Goal: Browse casually: Explore the website without a specific task or goal

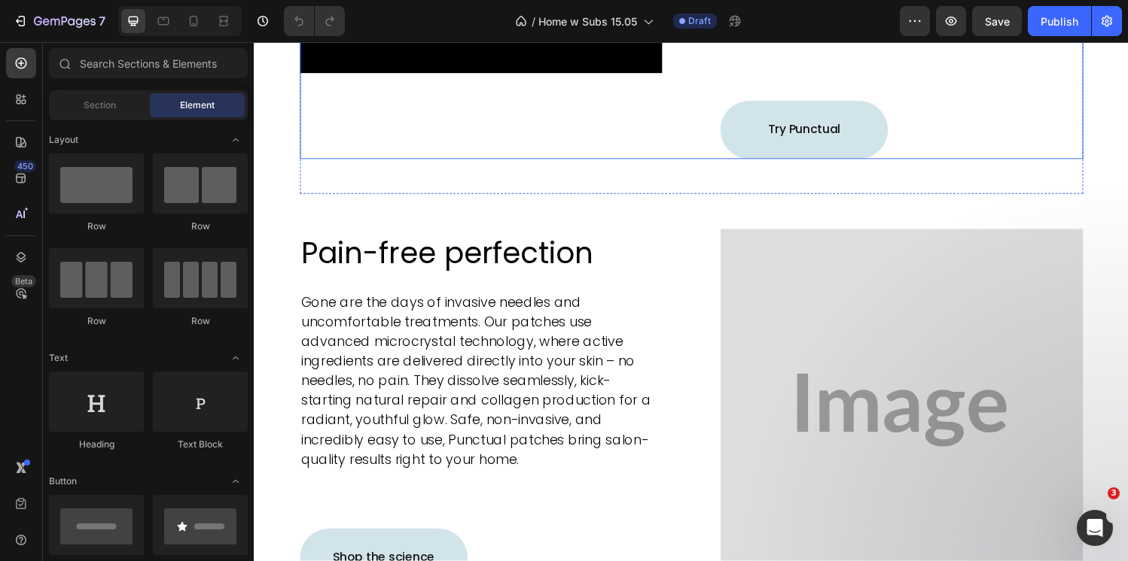
scroll to position [906, 0]
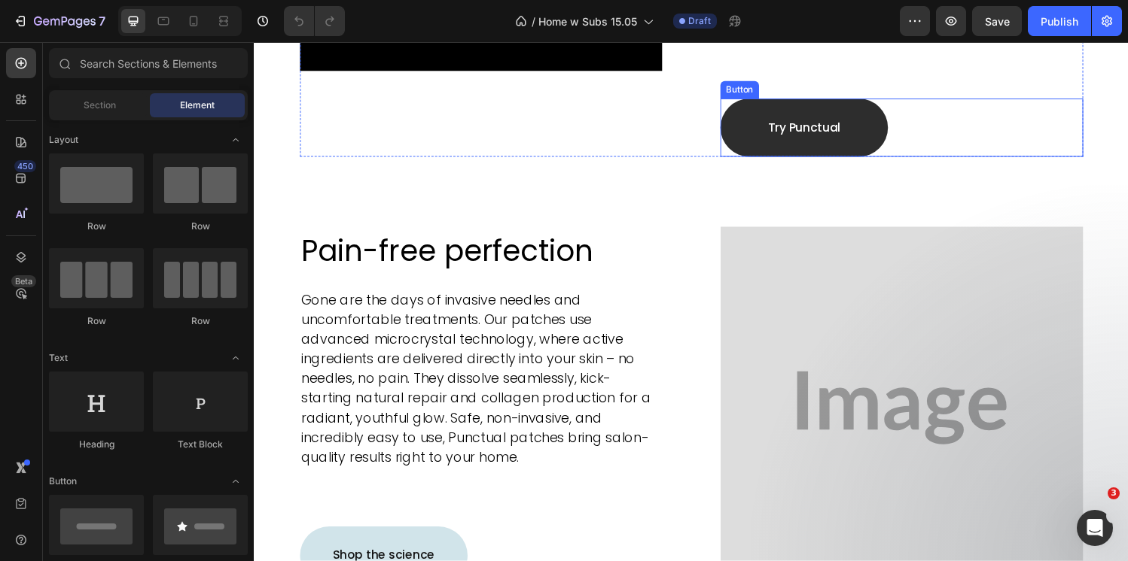
click at [754, 111] on link "Try Punctual" at bounding box center [821, 131] width 173 height 60
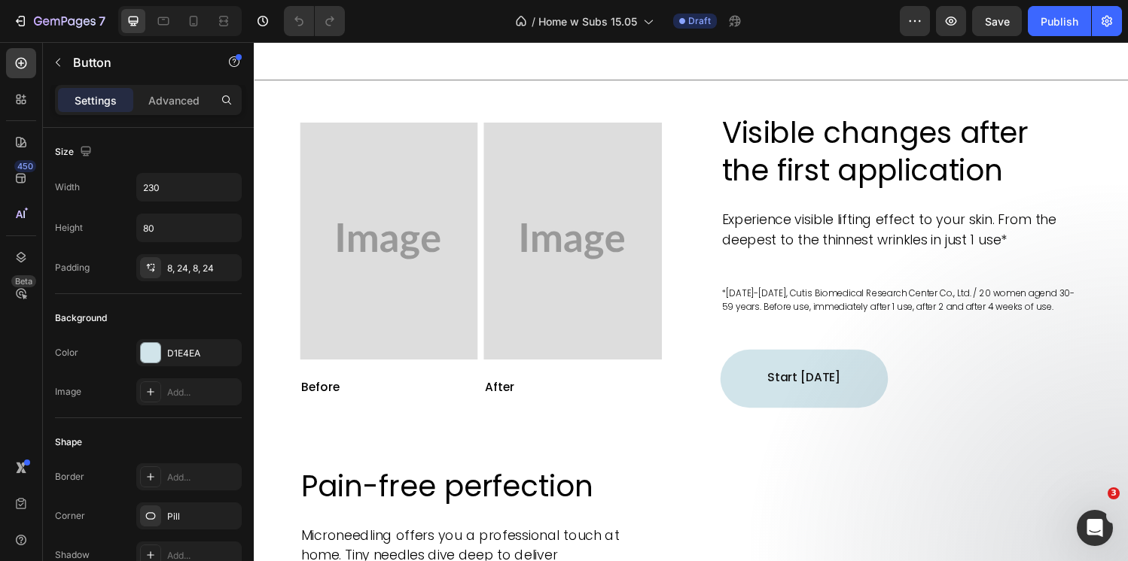
scroll to position [1799, 0]
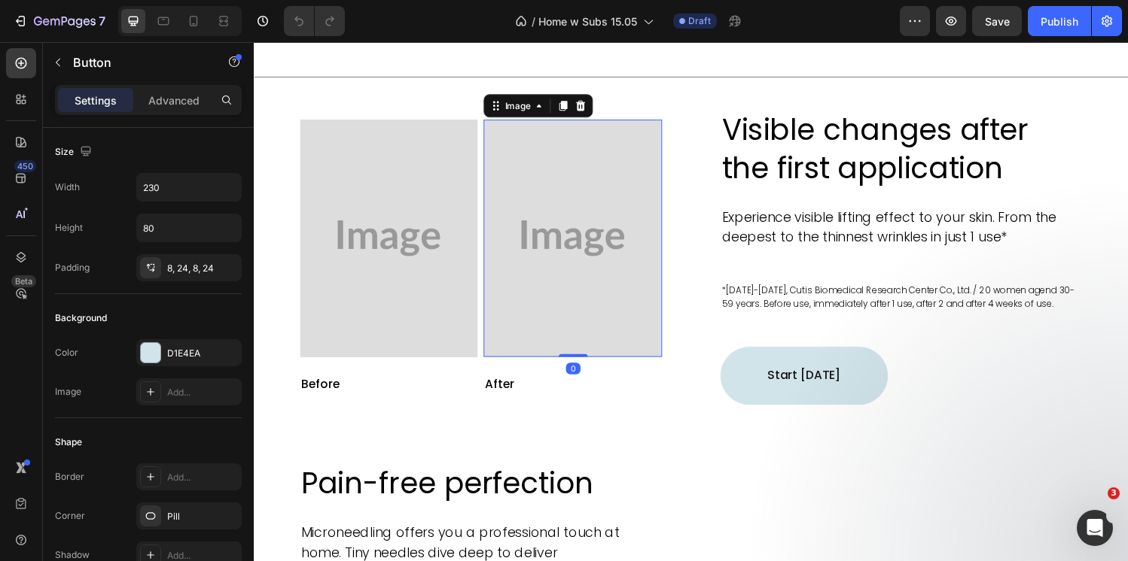
click at [641, 178] on img at bounding box center [583, 245] width 184 height 245
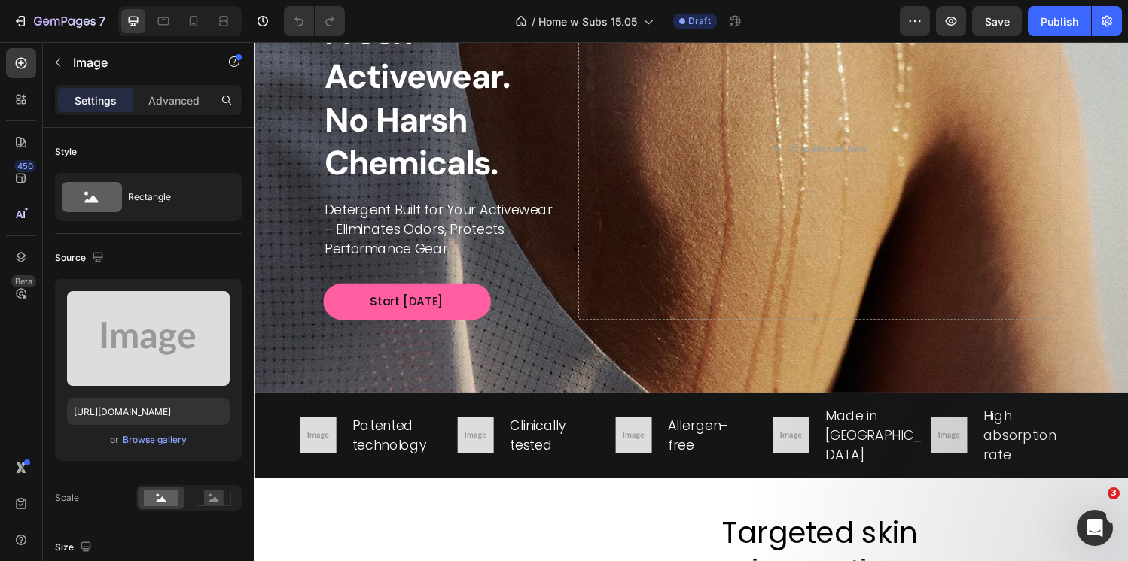
scroll to position [171, 0]
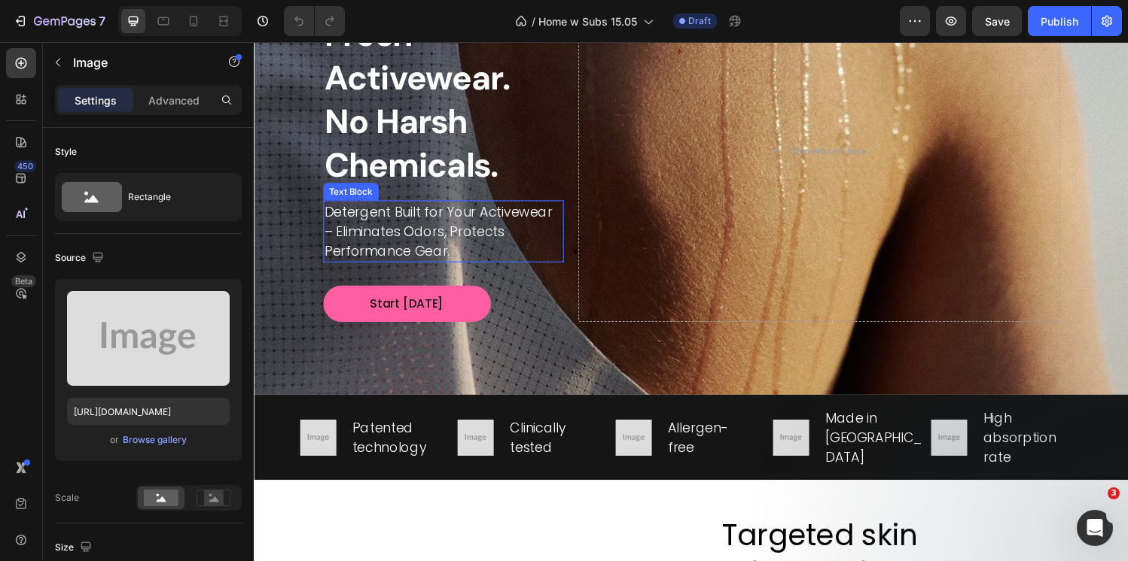
click at [562, 212] on span "Detergent Built for Your Activewear – Eliminates Odors, Protects Performance Ge…" at bounding box center [445, 237] width 236 height 59
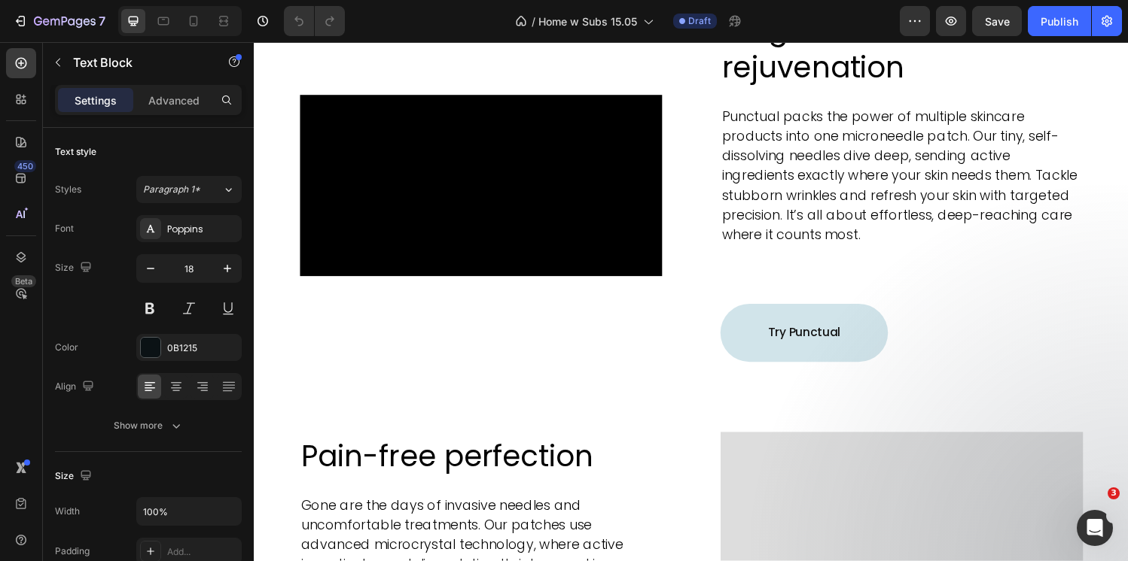
scroll to position [707, 0]
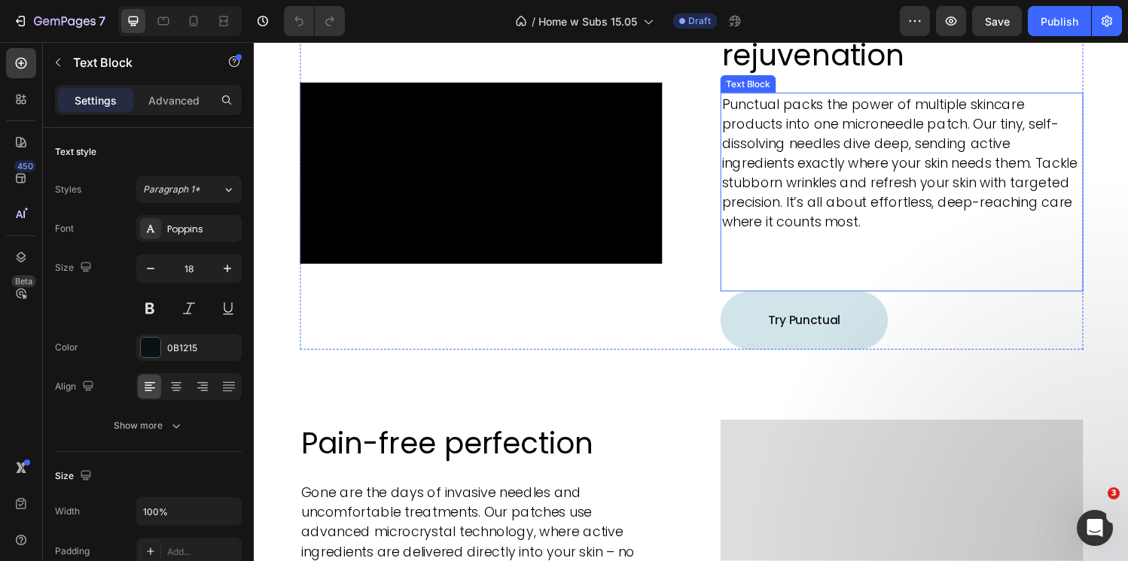
click at [741, 153] on span "Punctual packs the power of multiple skincare products into one microneedle pat…" at bounding box center [920, 167] width 367 height 141
click at [701, 163] on div "Video Row Targeted skin rejuvenation Heading Punctual packs the power of multip…" at bounding box center [705, 177] width 809 height 365
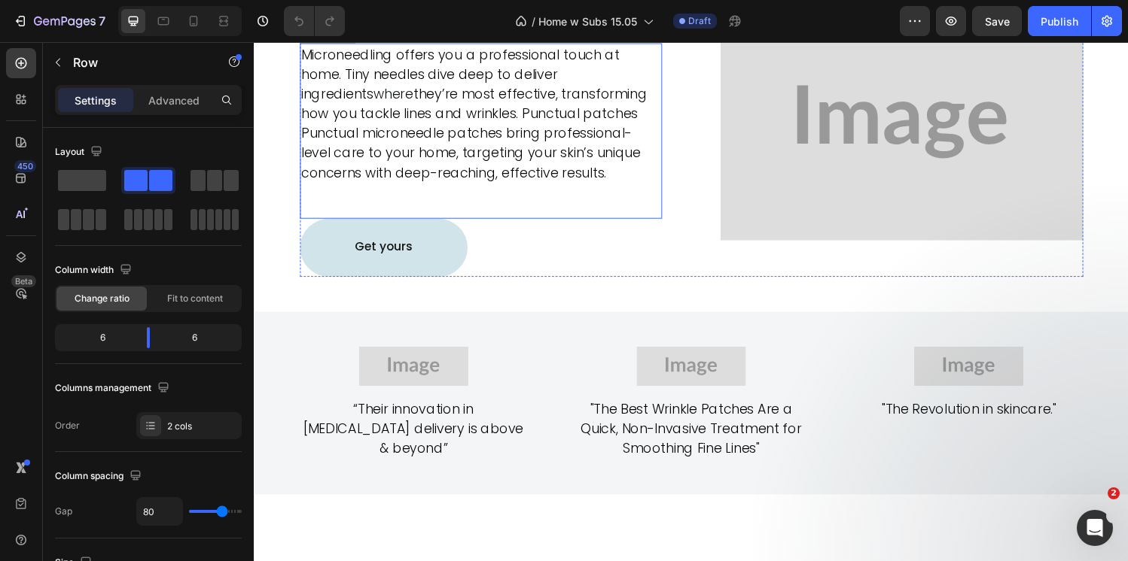
scroll to position [2318, 0]
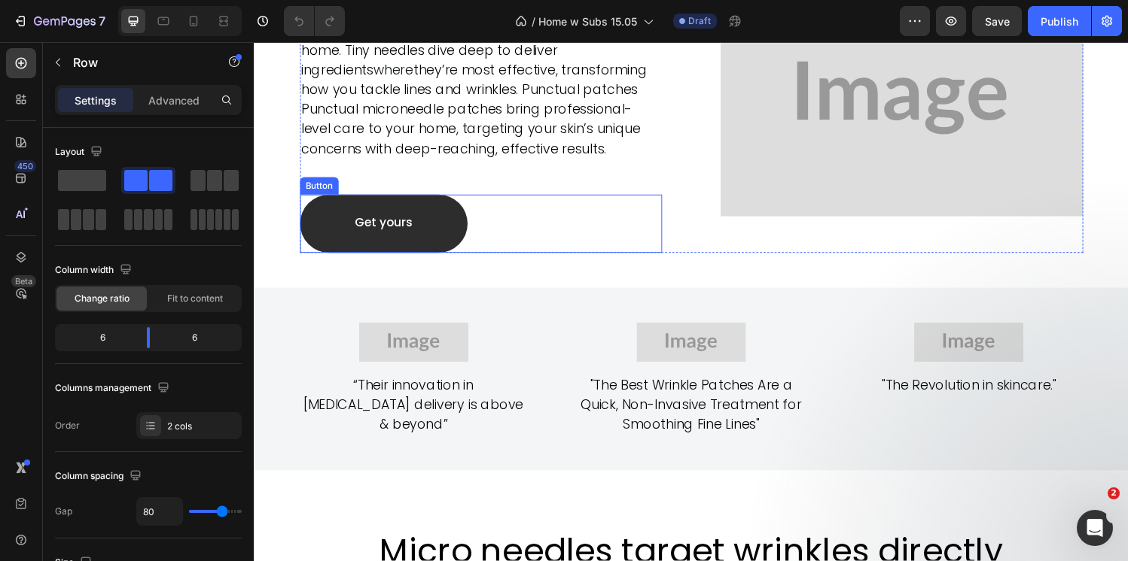
click at [449, 237] on link "Get yours" at bounding box center [387, 230] width 173 height 60
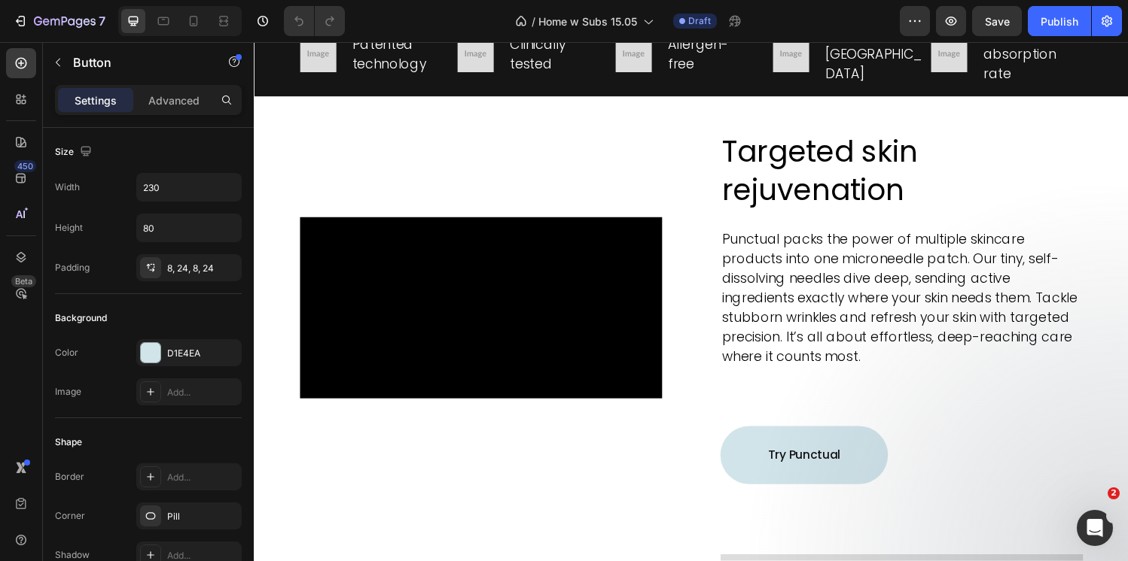
scroll to position [595, 0]
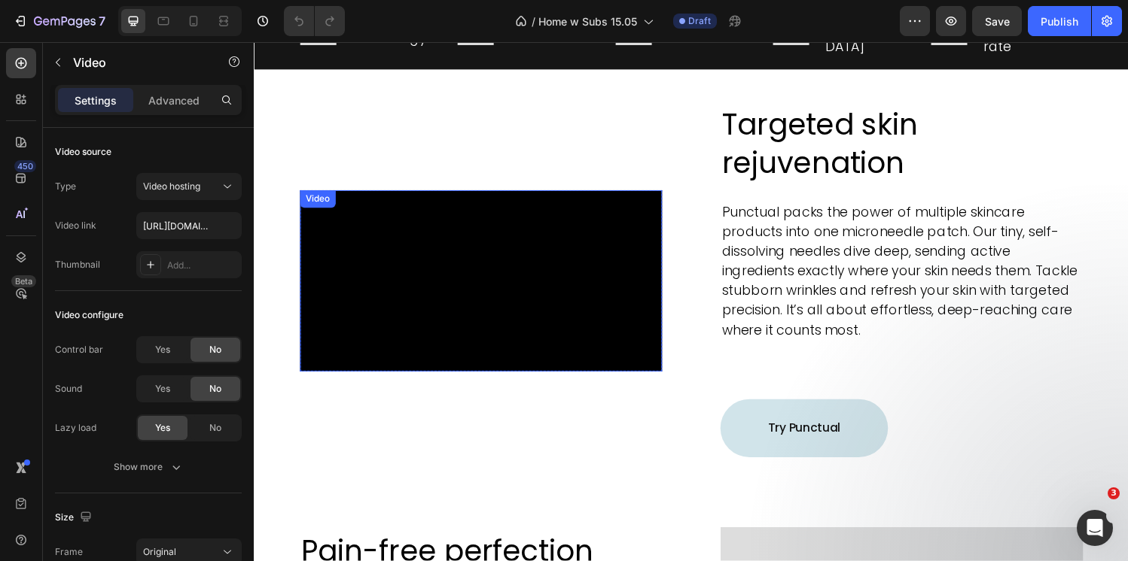
click at [662, 196] on video at bounding box center [488, 289] width 375 height 187
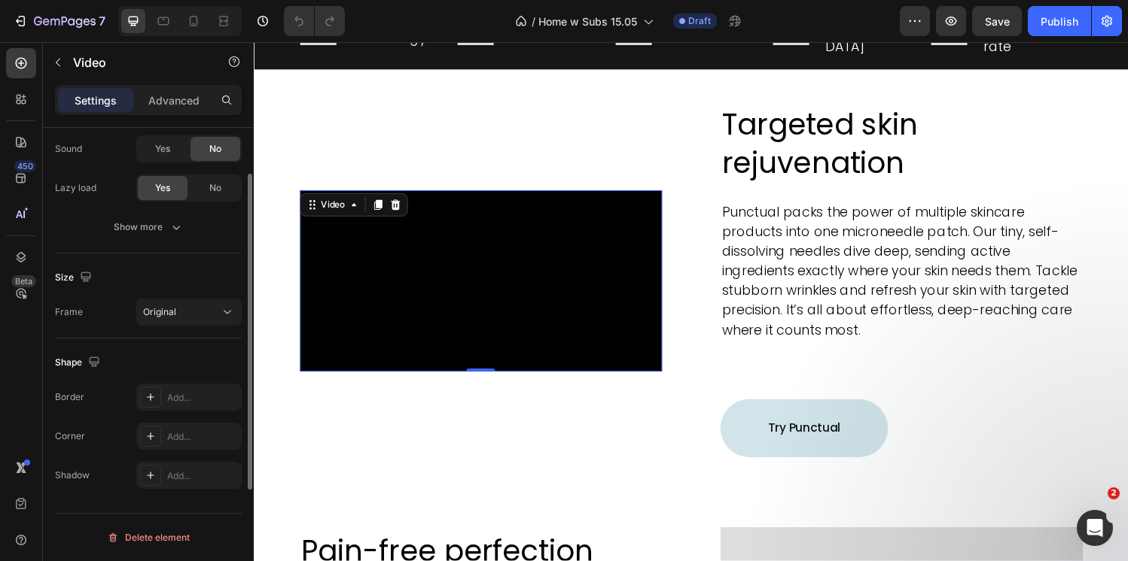
scroll to position [0, 0]
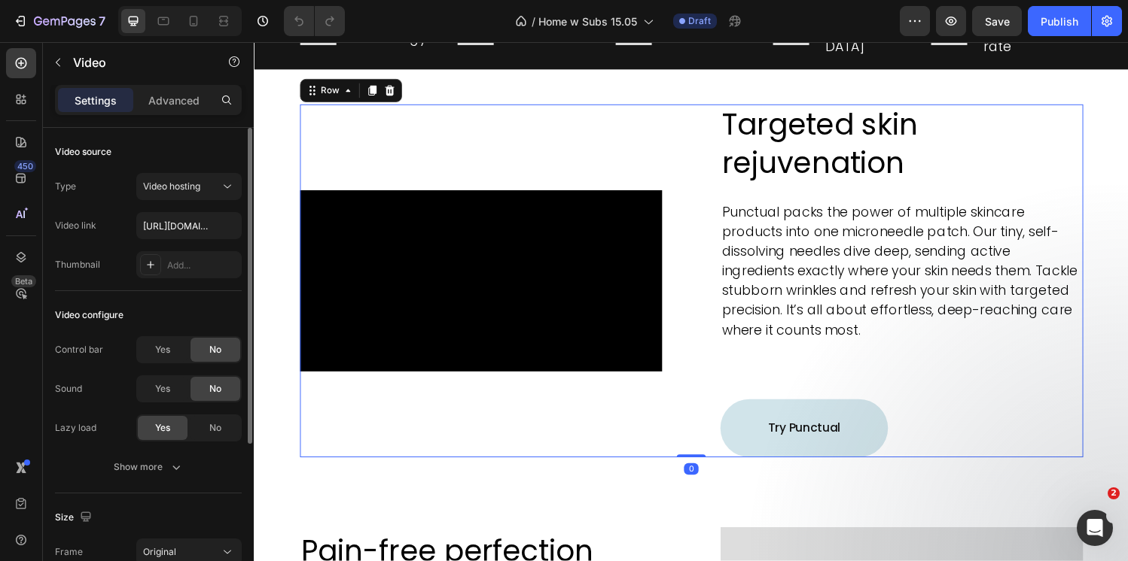
click at [692, 161] on div "Video Row Targeted skin rejuvenation Heading Punctual packs the power of multip…" at bounding box center [705, 289] width 809 height 365
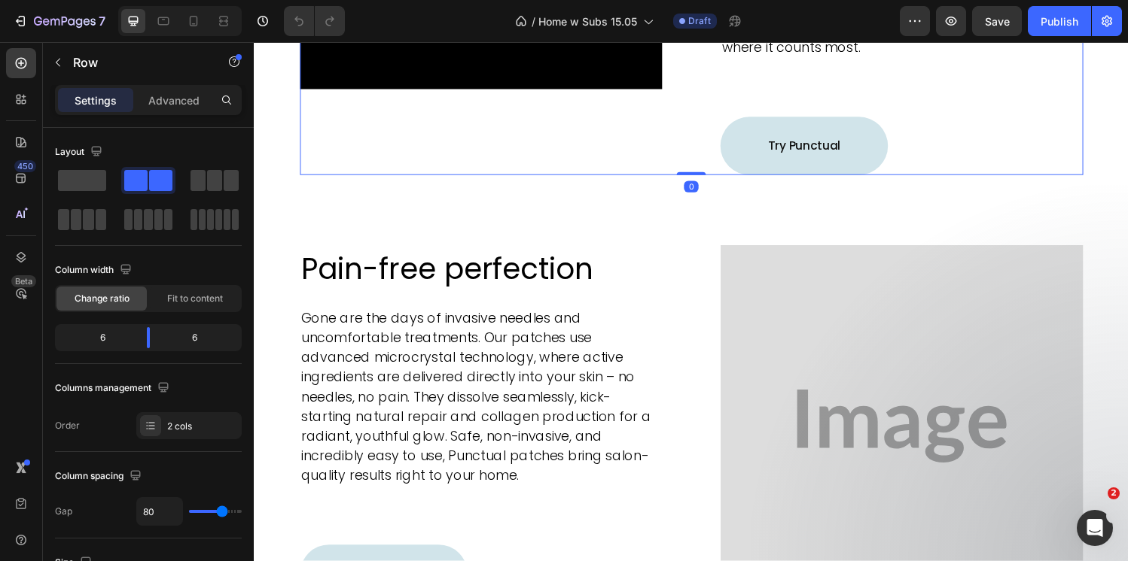
scroll to position [894, 0]
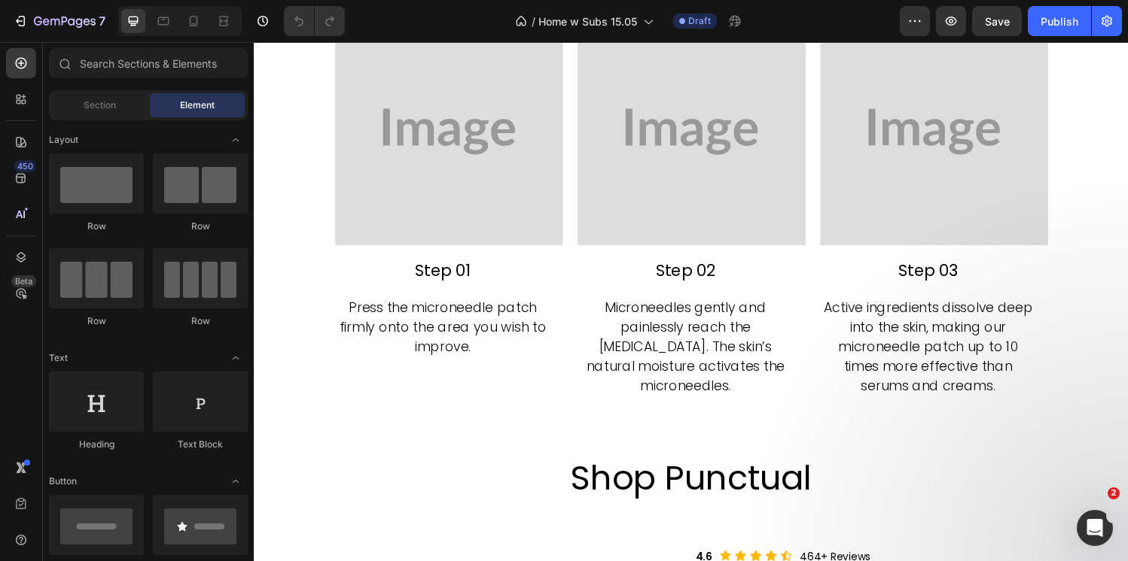
scroll to position [2909, 0]
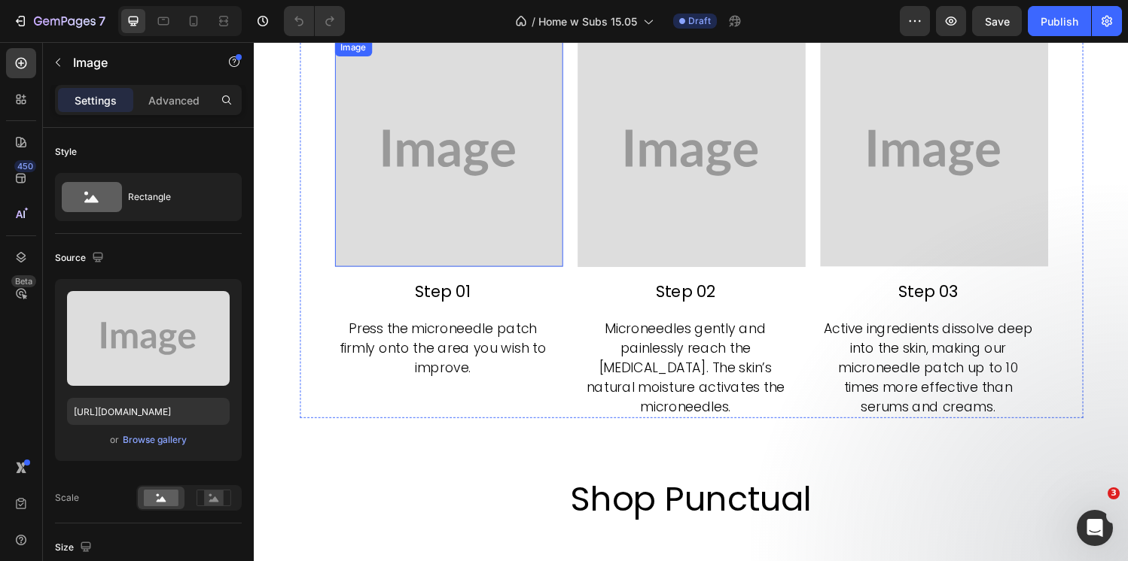
click at [364, 259] on img at bounding box center [455, 157] width 236 height 236
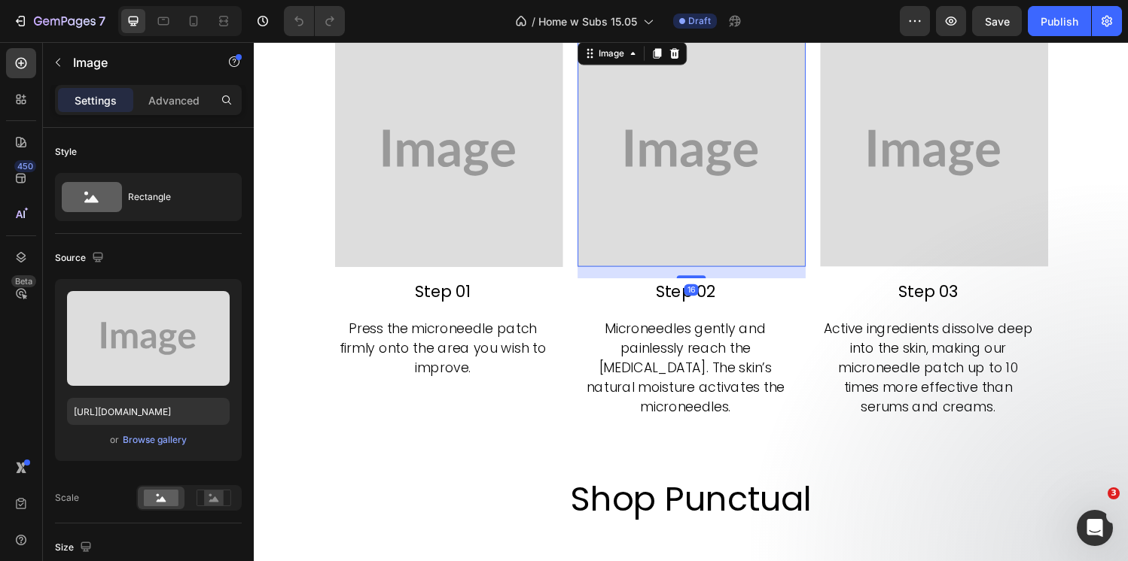
click at [666, 249] on img at bounding box center [706, 157] width 236 height 236
click at [953, 215] on img at bounding box center [956, 157] width 236 height 236
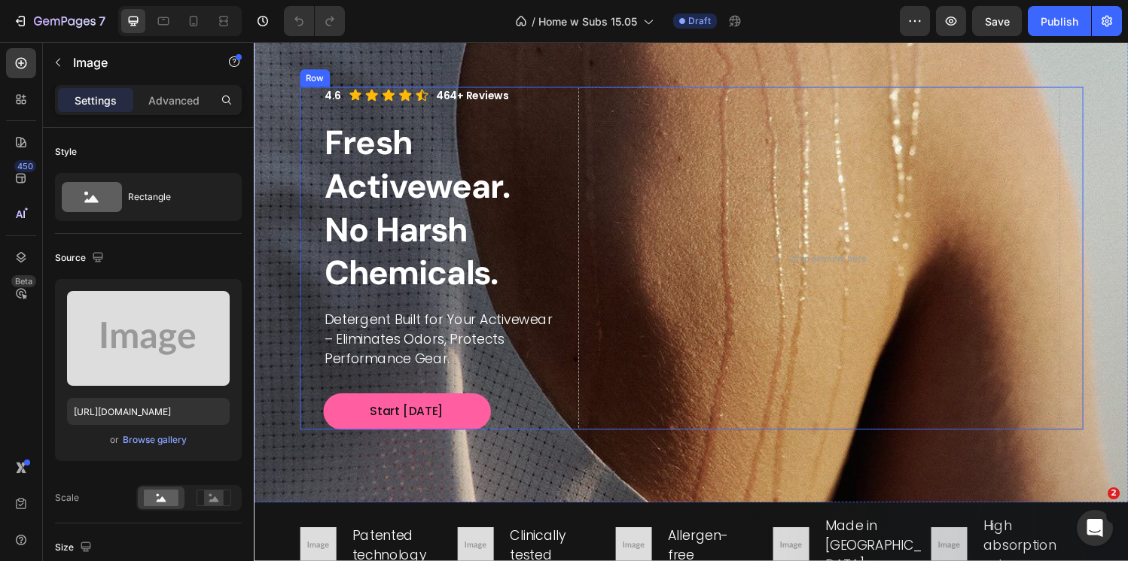
scroll to position [0, 0]
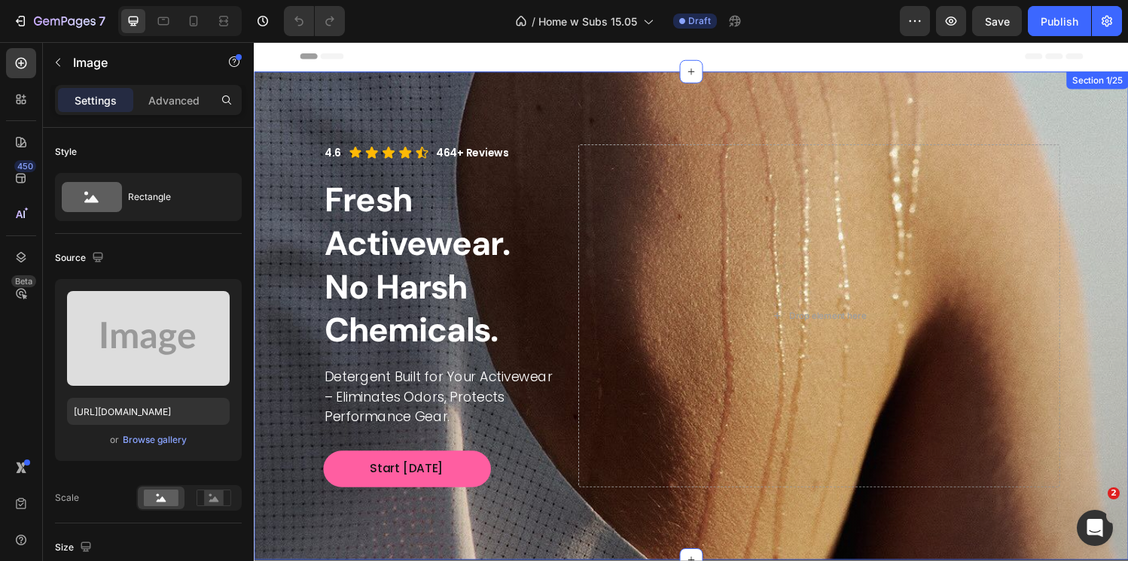
click at [549, 117] on div "4.6 Text Block Icon Icon Icon Icon Icon Icon List 464+ Reviews Text Block Row F…" at bounding box center [705, 325] width 903 height 505
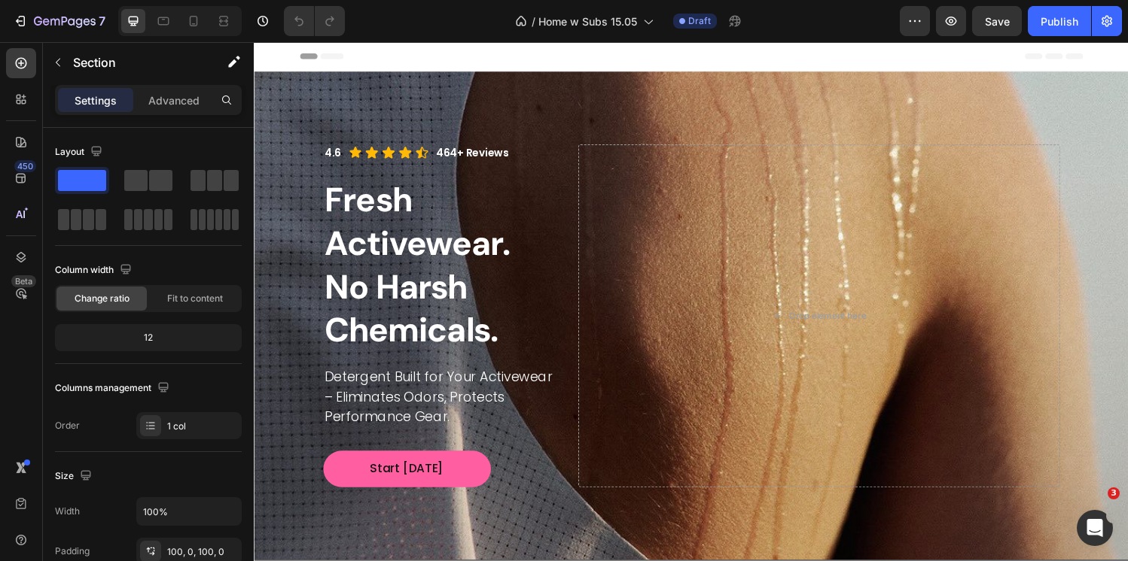
click at [533, 57] on div "Header" at bounding box center [705, 57] width 809 height 30
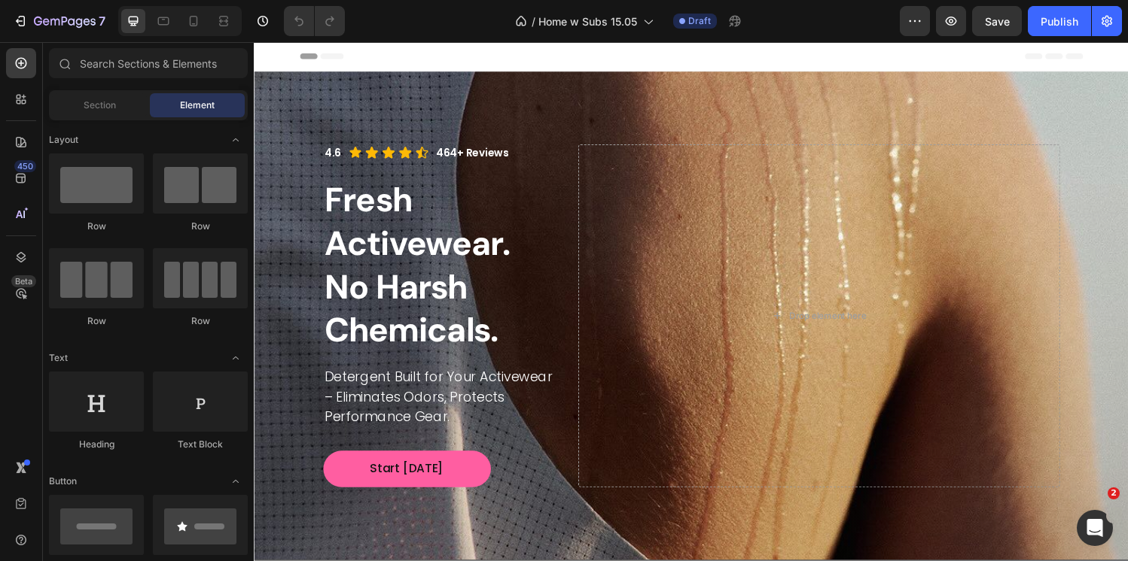
click at [445, 25] on div "/ Home w Subs 15.05 Draft" at bounding box center [628, 21] width 543 height 30
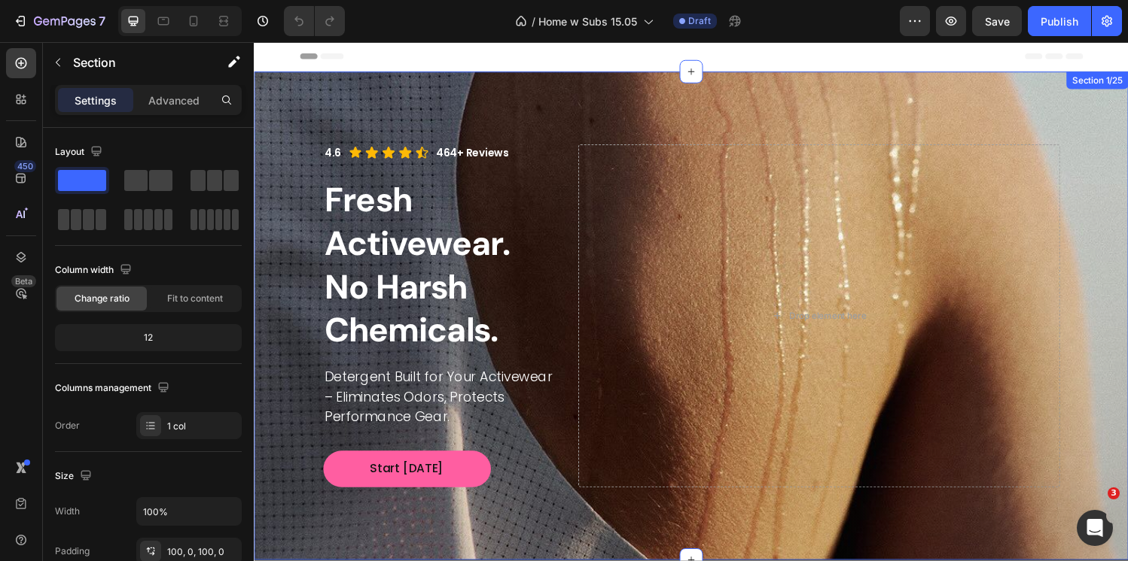
click at [549, 135] on div "4.6 Text Block Icon Icon Icon Icon Icon Icon List 464+ Reviews Text Block Row F…" at bounding box center [705, 325] width 903 height 505
click at [561, 106] on div "4.6 Text Block Icon Icon Icon Icon Icon Icon List 464+ Reviews Text Block Row F…" at bounding box center [705, 325] width 903 height 505
click at [431, 119] on div "4.6 Text Block Icon Icon Icon Icon Icon Icon List 464+ Reviews Text Block Row F…" at bounding box center [705, 325] width 903 height 505
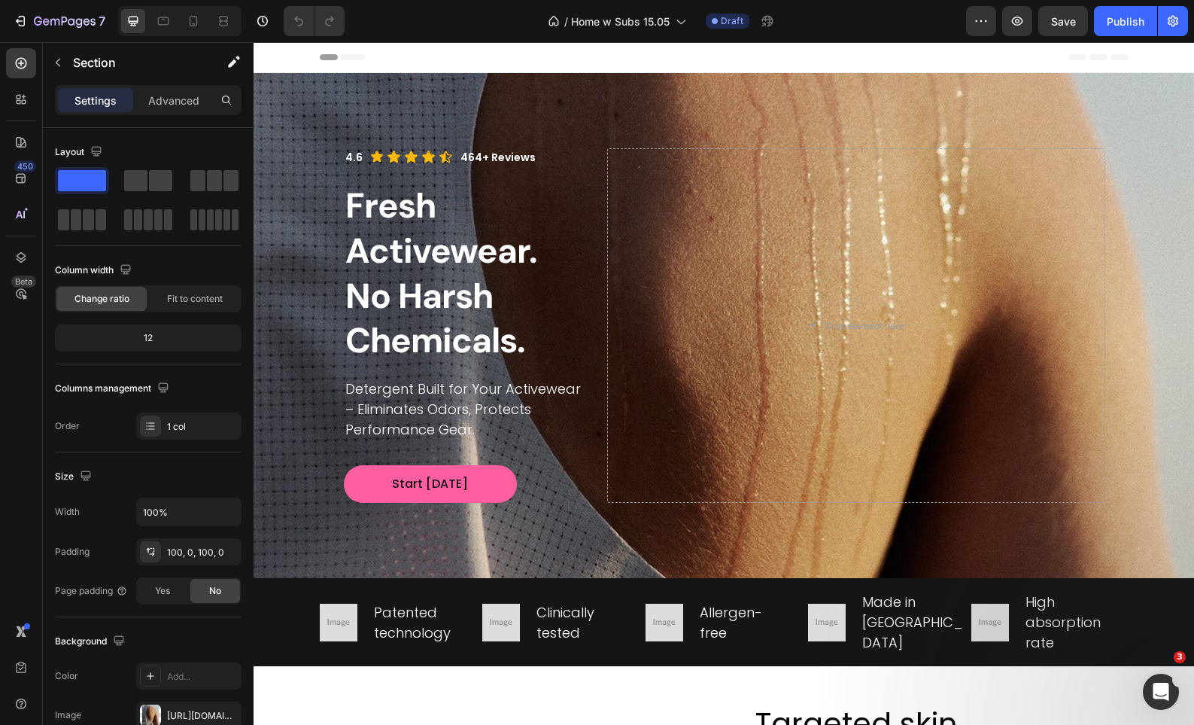
click at [536, 113] on div "4.6 Text Block Icon Icon Icon Icon Icon Icon List 464+ Reviews Text Block Row F…" at bounding box center [724, 325] width 941 height 505
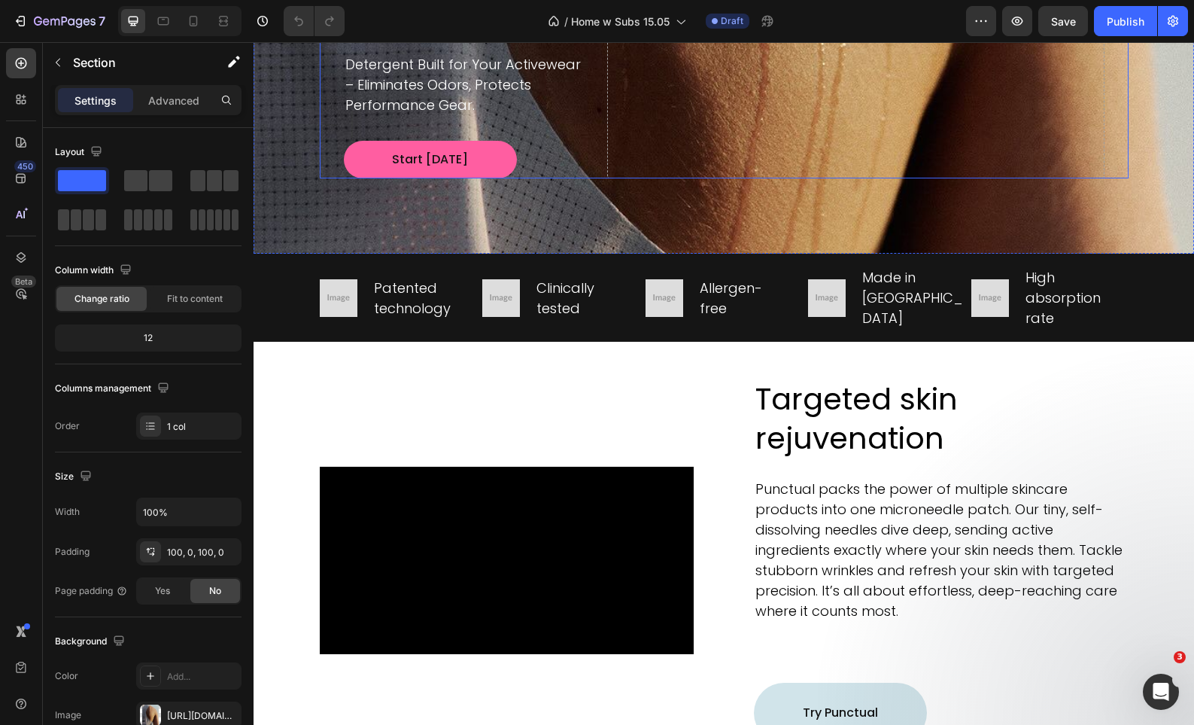
scroll to position [325, 0]
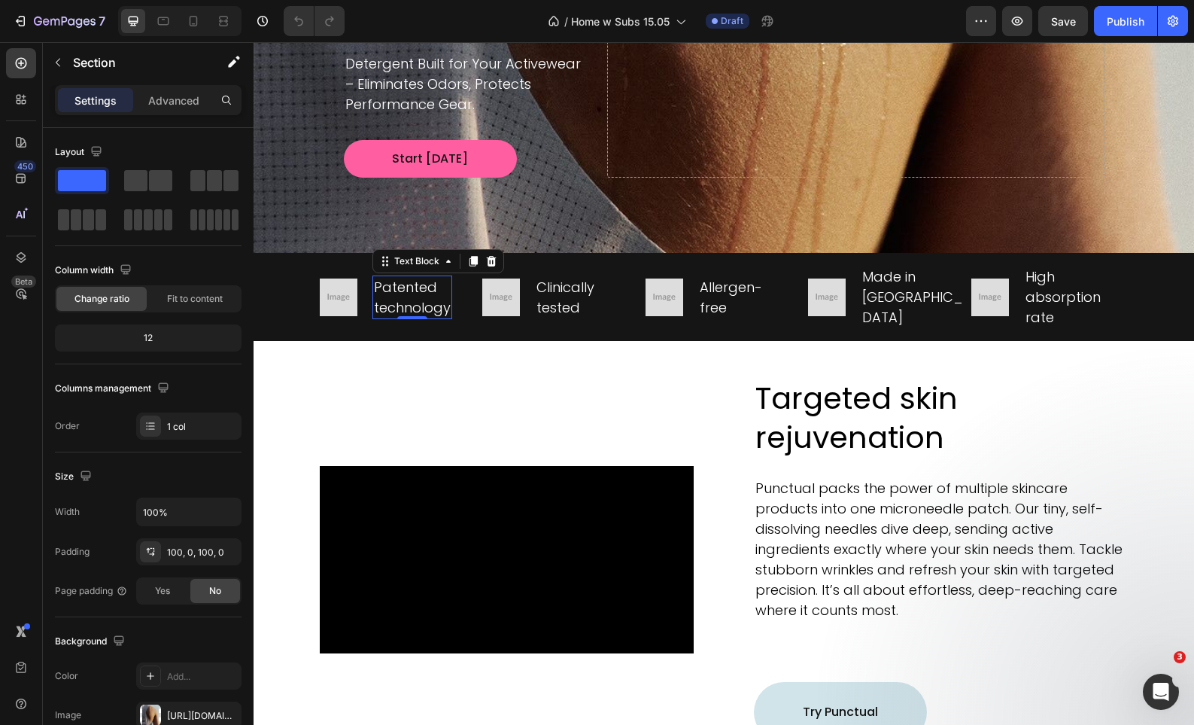
click at [405, 302] on span "technology" at bounding box center [412, 307] width 77 height 19
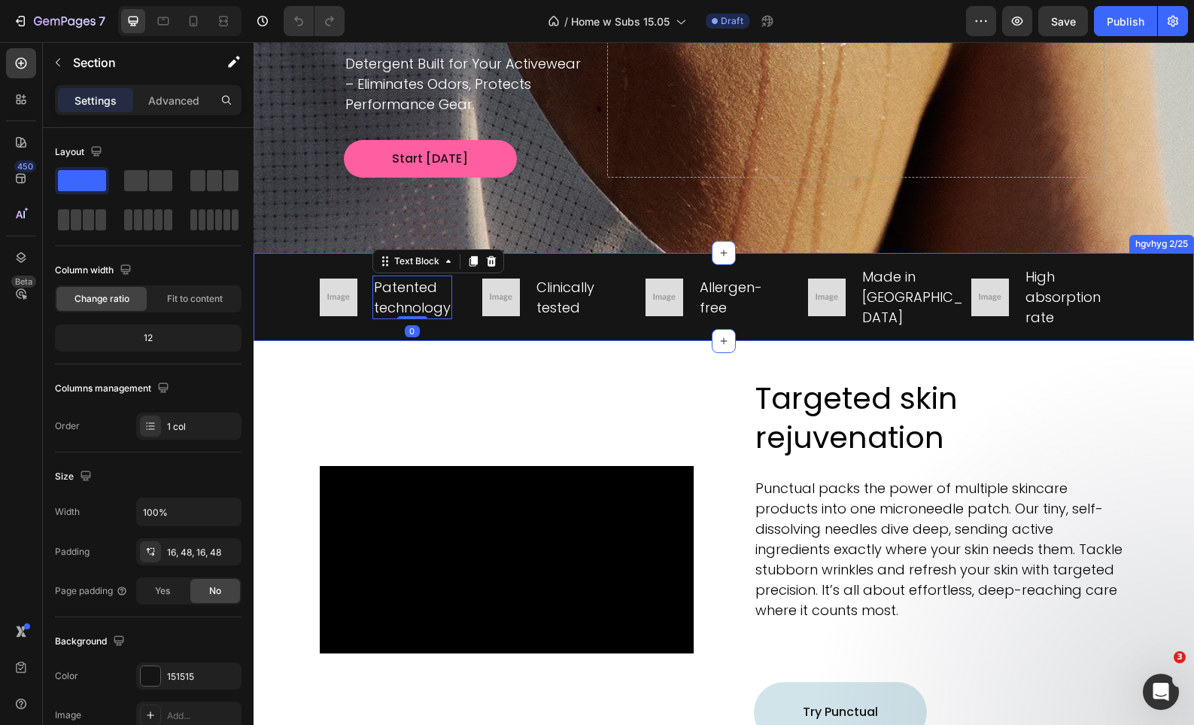
click at [537, 338] on div "Image Patented technology Text Block 0   Patented technology Text Block Row Ima…" at bounding box center [724, 297] width 941 height 88
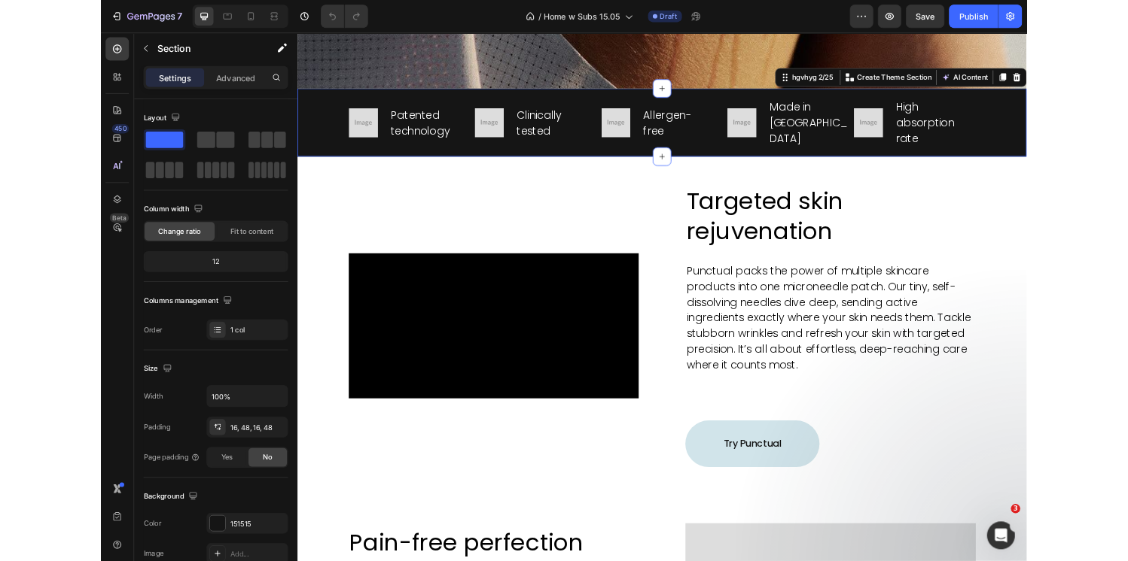
scroll to position [475, 0]
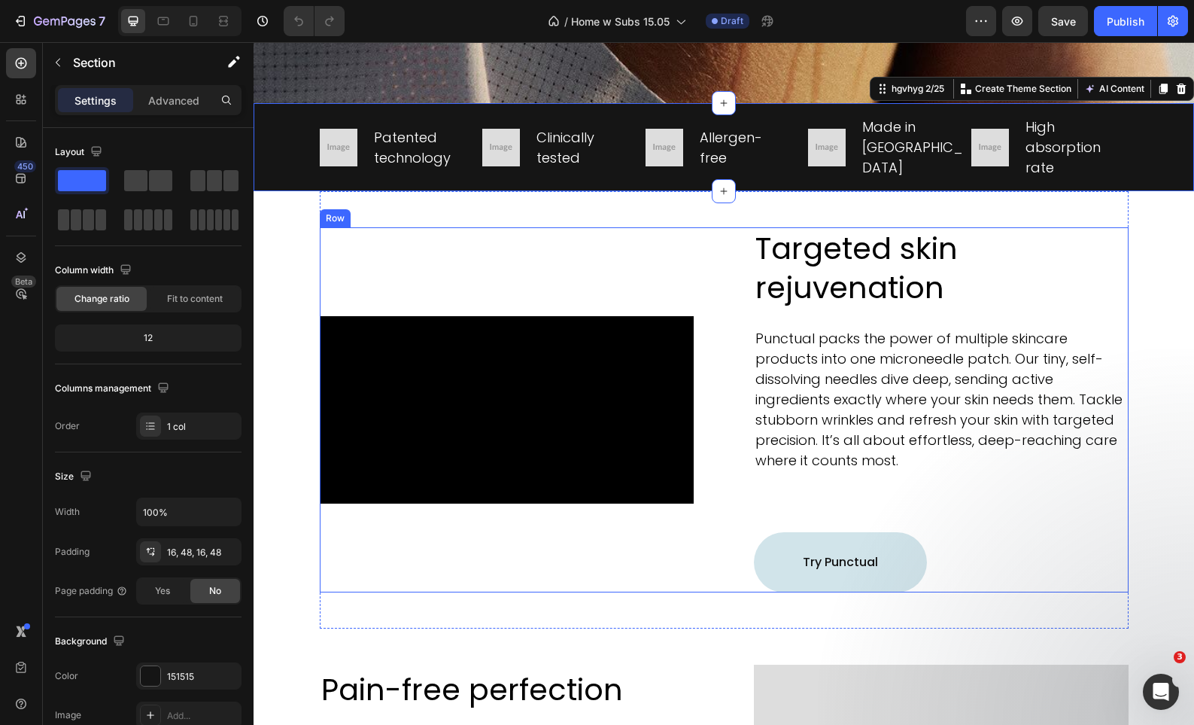
click at [723, 276] on div "Video Row Targeted skin rejuvenation Heading Punctual packs the power of multip…" at bounding box center [724, 409] width 809 height 365
